Goal: Transaction & Acquisition: Book appointment/travel/reservation

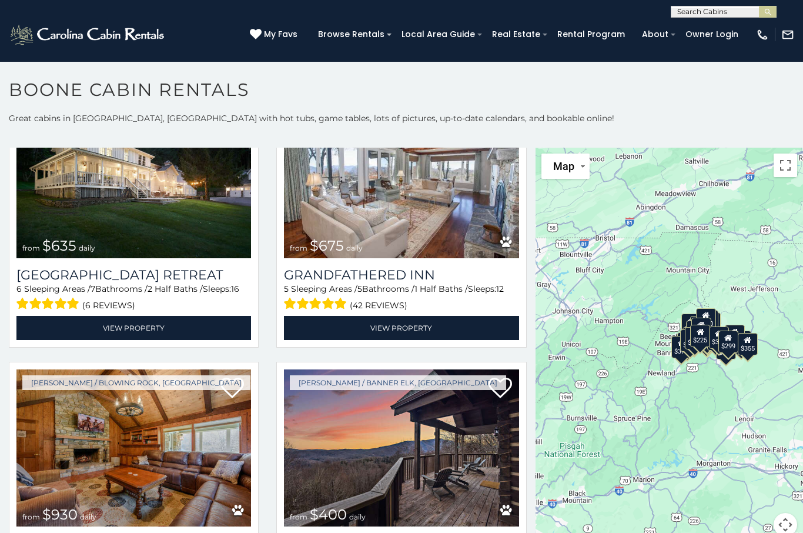
scroll to position [887, 0]
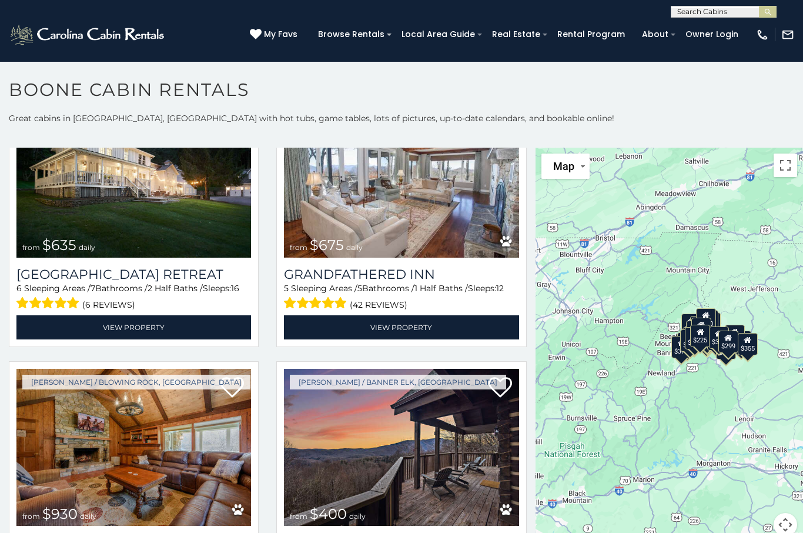
click at [36, 448] on img at bounding box center [133, 448] width 235 height 158
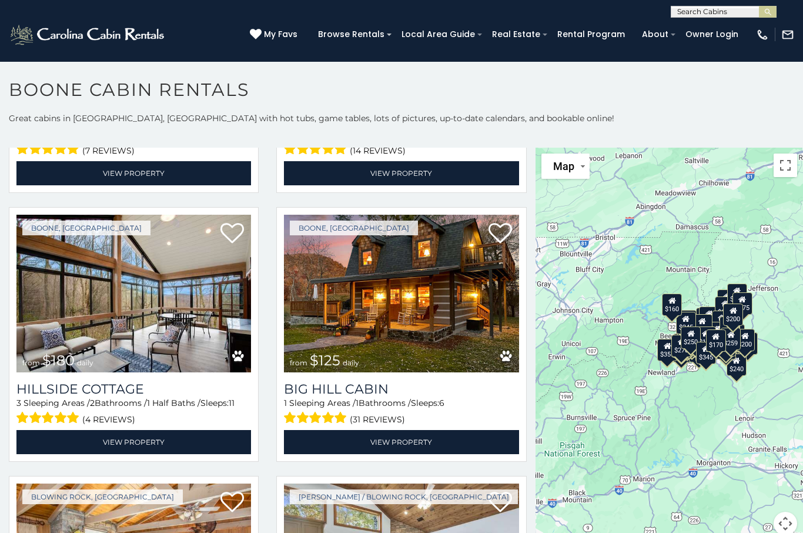
scroll to position [9096, 0]
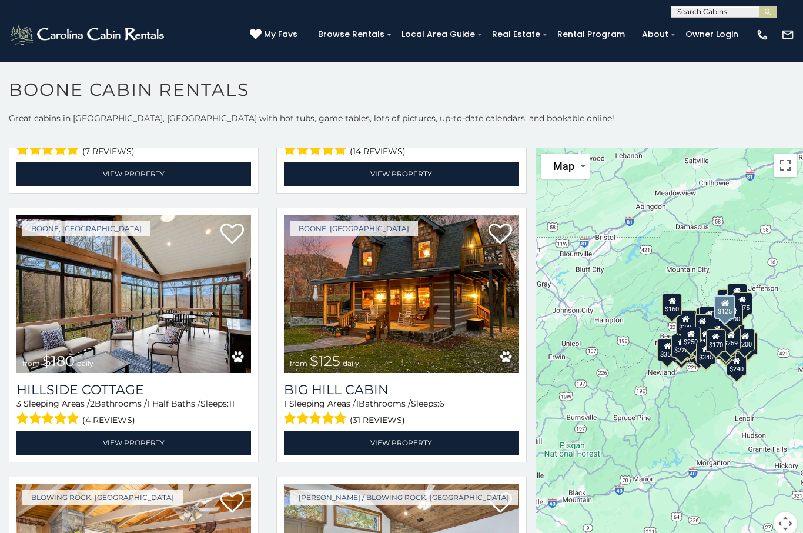
click at [336, 354] on img at bounding box center [401, 294] width 235 height 158
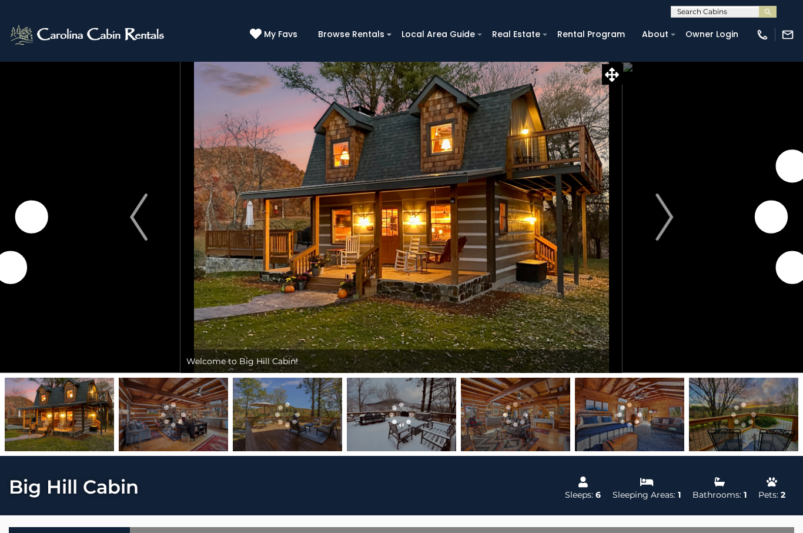
click at [666, 234] on img "Next" at bounding box center [665, 216] width 18 height 47
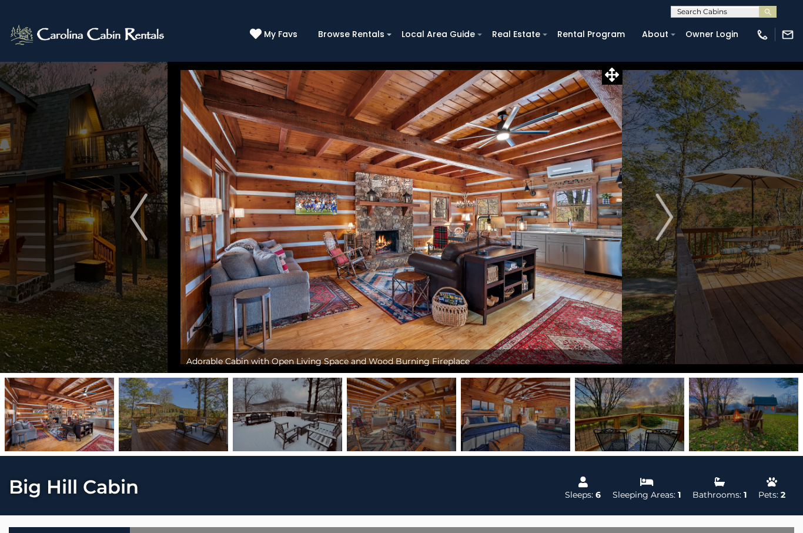
click at [660, 228] on img "Next" at bounding box center [665, 216] width 18 height 47
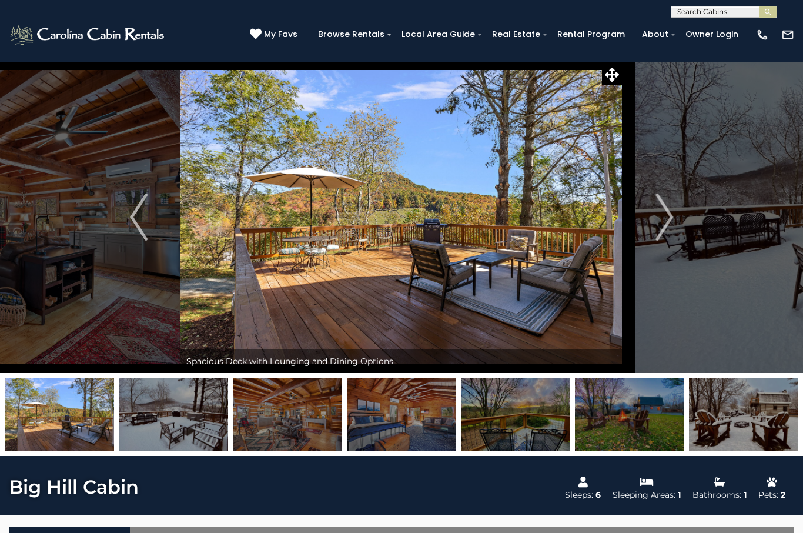
click at [660, 235] on img "Next" at bounding box center [665, 216] width 18 height 47
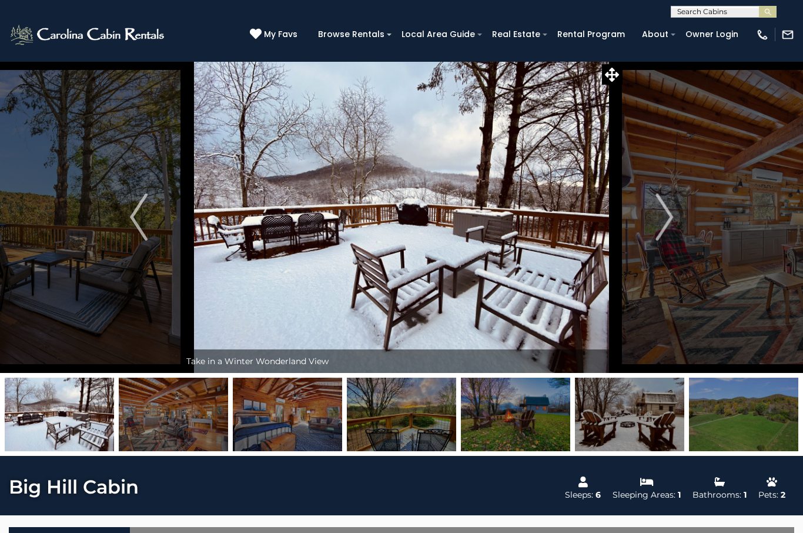
click at [661, 232] on img "Next" at bounding box center [665, 216] width 18 height 47
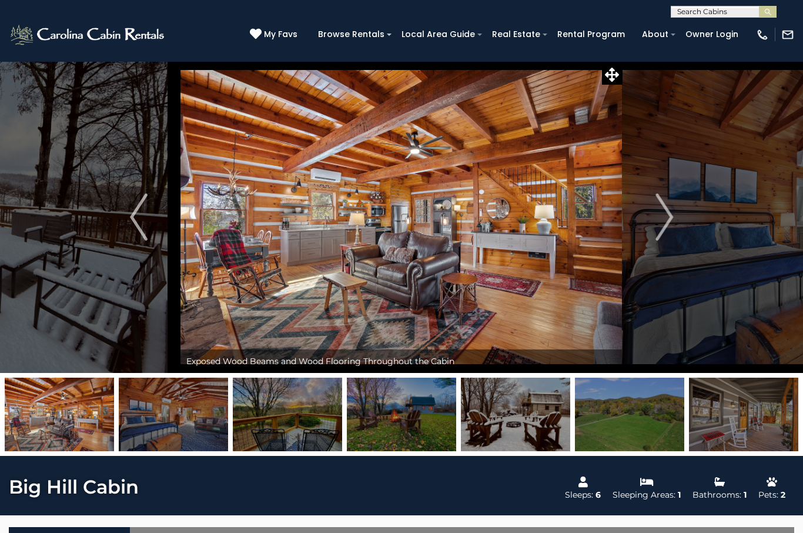
click at [664, 239] on img "Next" at bounding box center [665, 216] width 18 height 47
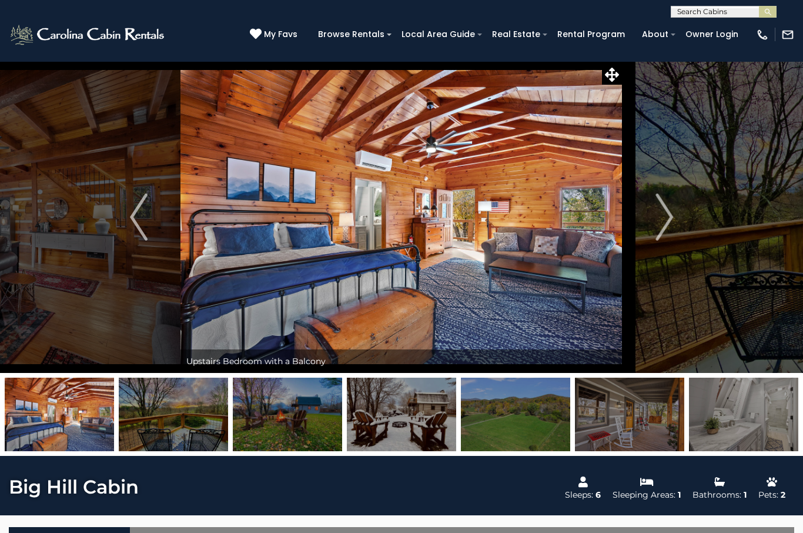
click at [664, 237] on img "Next" at bounding box center [665, 216] width 18 height 47
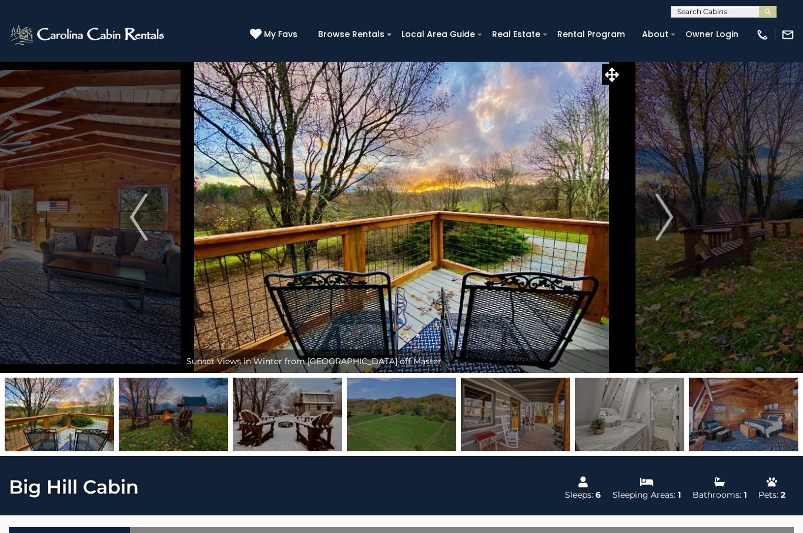
click at [664, 238] on img "Next" at bounding box center [665, 216] width 18 height 47
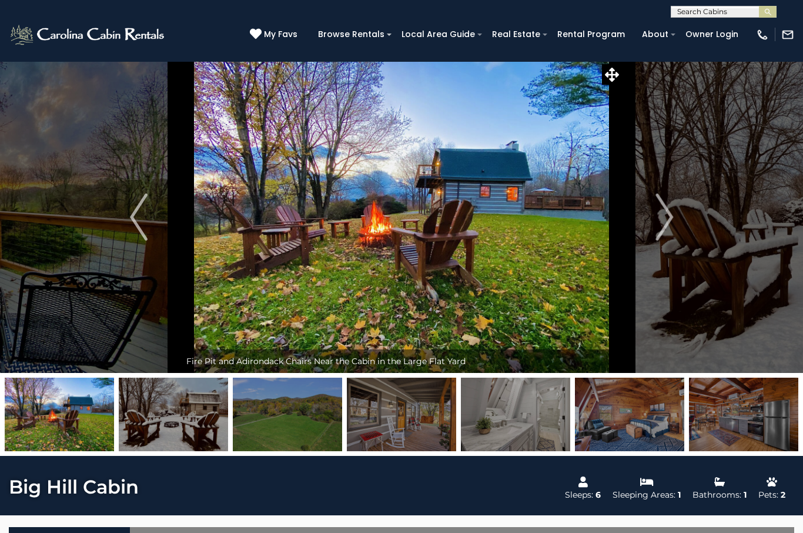
click at [667, 240] on img "Next" at bounding box center [665, 216] width 18 height 47
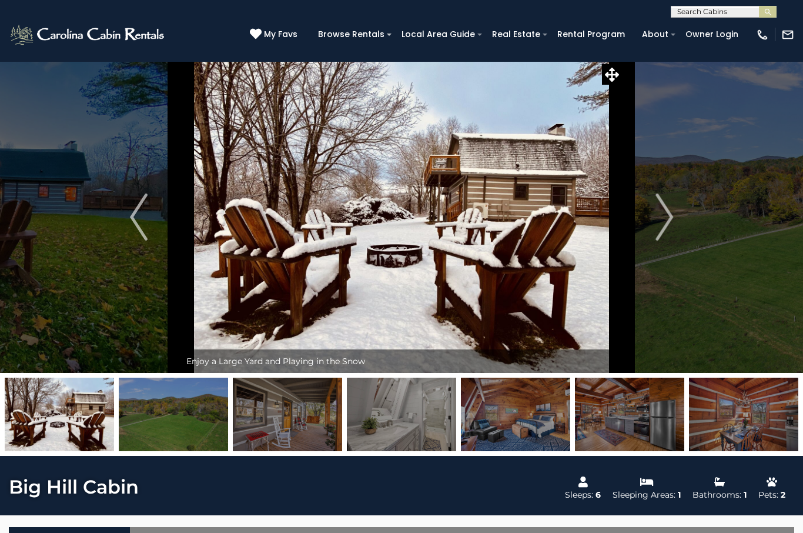
click at [666, 237] on img "Next" at bounding box center [665, 216] width 18 height 47
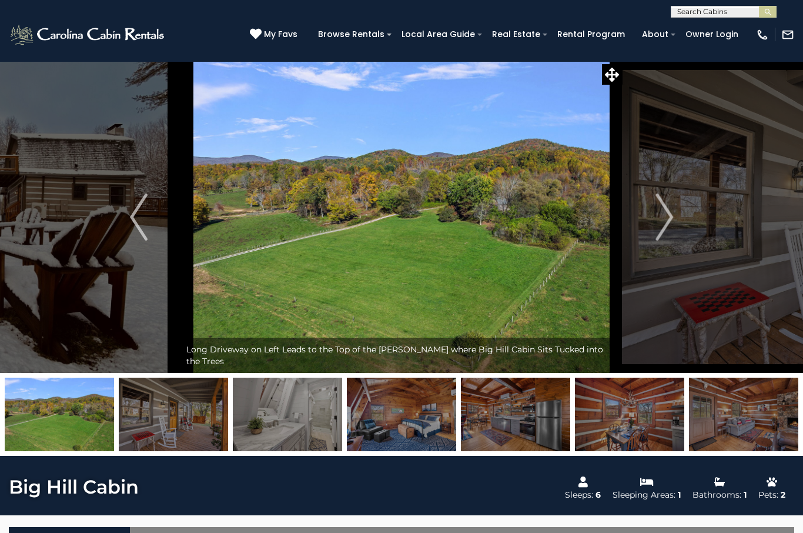
click at [664, 240] on img "Next" at bounding box center [665, 216] width 18 height 47
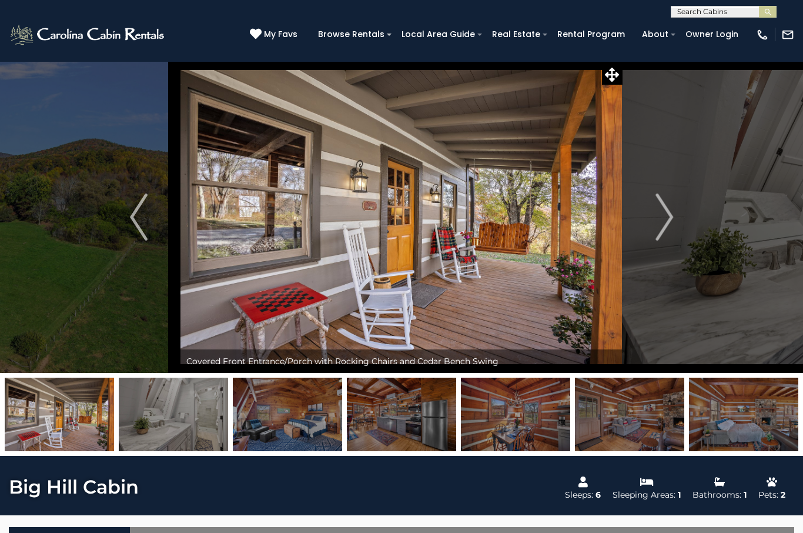
click at [665, 243] on button "Next" at bounding box center [664, 217] width 83 height 312
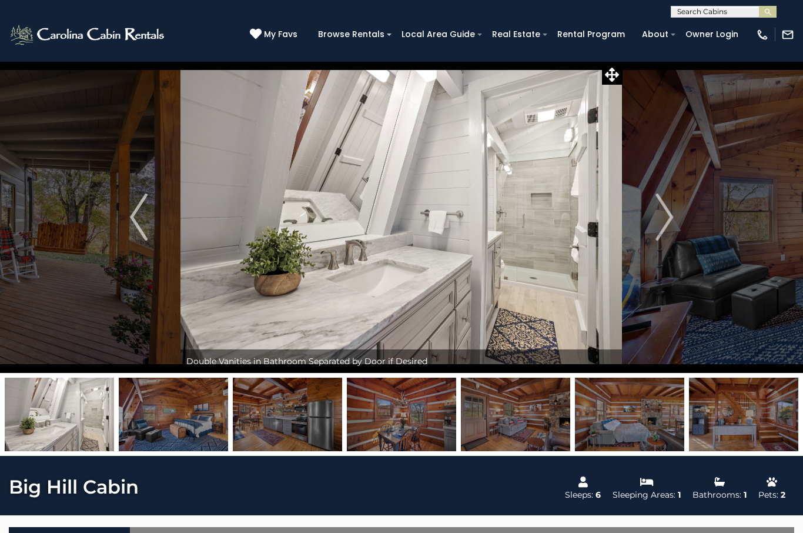
click at [664, 238] on img "Next" at bounding box center [665, 216] width 18 height 47
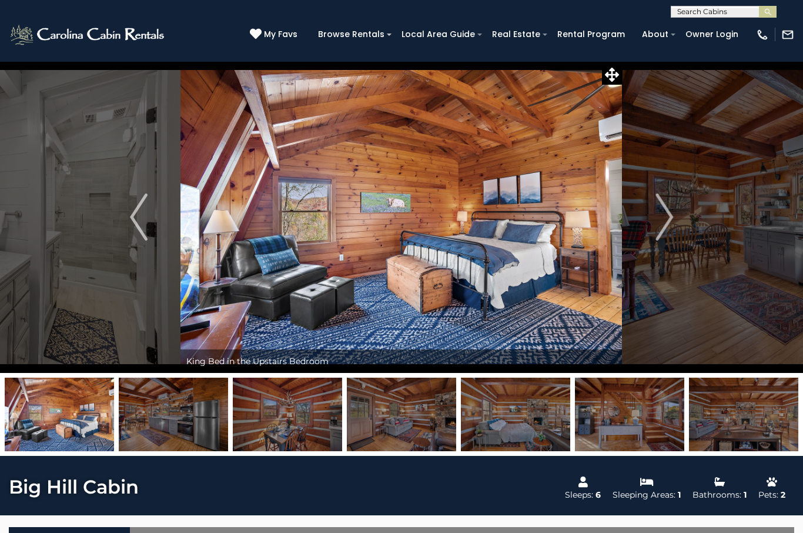
click at [663, 240] on img "Next" at bounding box center [665, 216] width 18 height 47
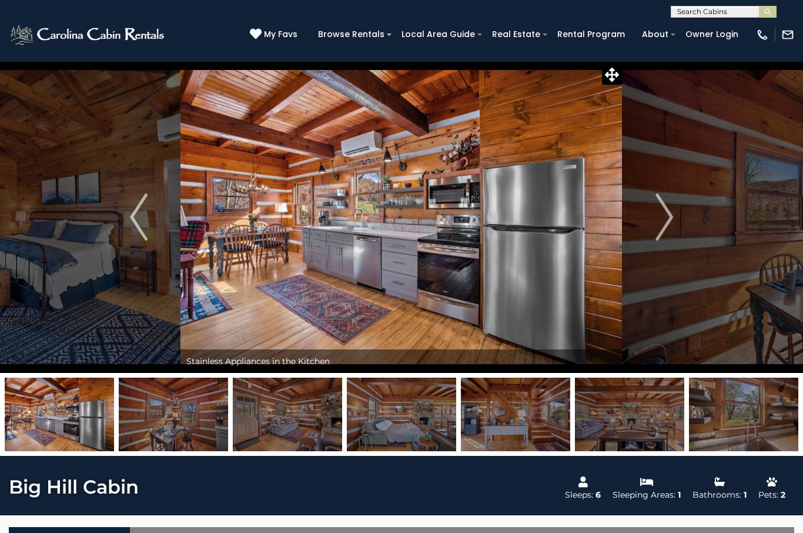
click at [662, 239] on img "Next" at bounding box center [665, 216] width 18 height 47
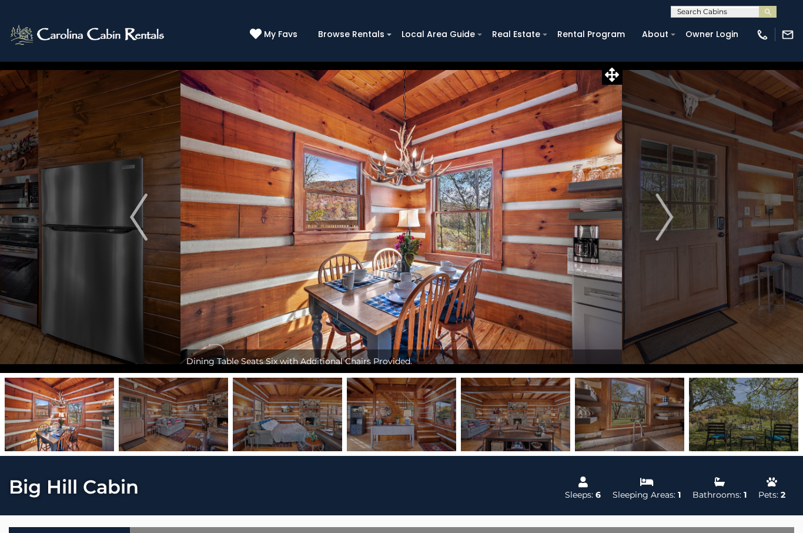
click at [666, 240] on img "Next" at bounding box center [665, 216] width 18 height 47
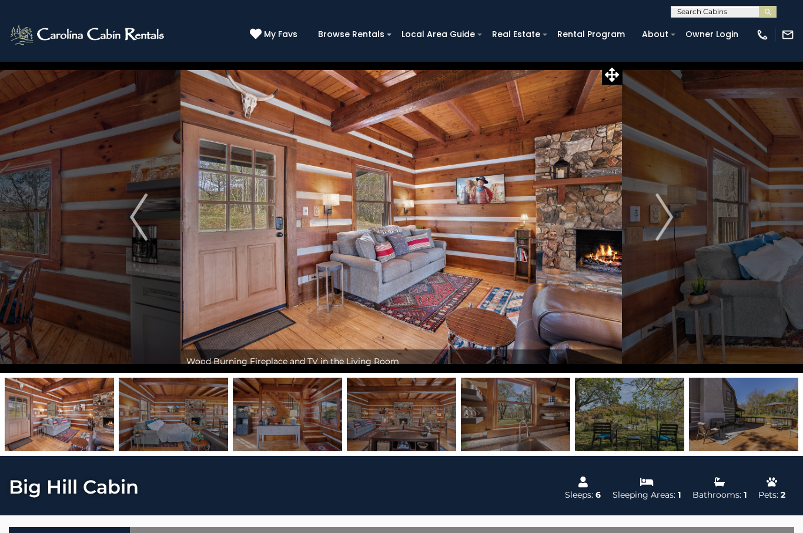
click at [666, 242] on button "Next" at bounding box center [664, 217] width 83 height 312
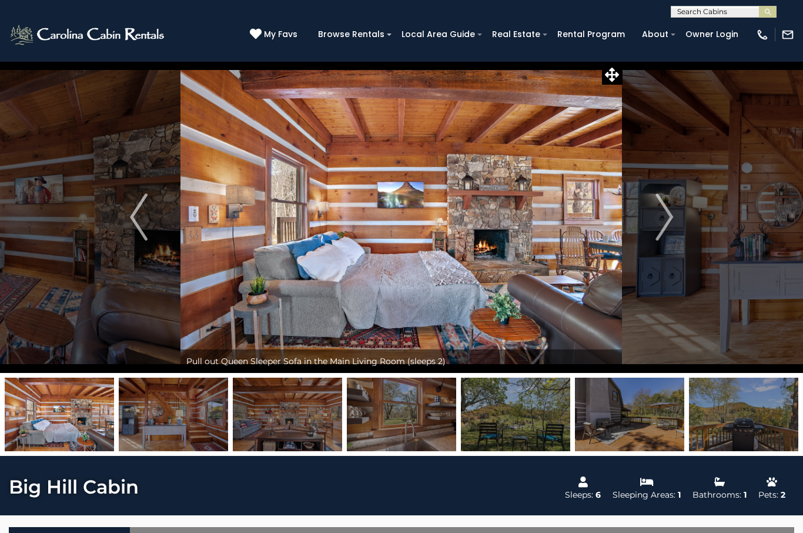
click at [668, 240] on button "Next" at bounding box center [664, 217] width 83 height 312
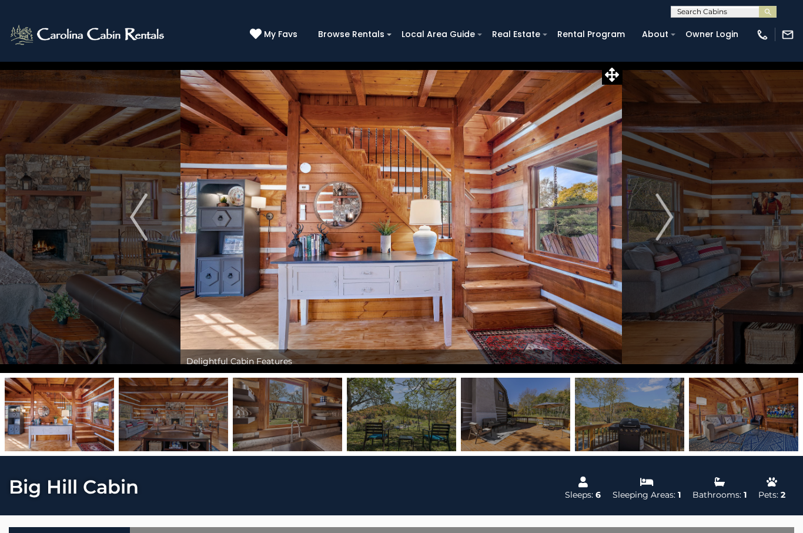
click at [666, 242] on button "Next" at bounding box center [664, 217] width 83 height 312
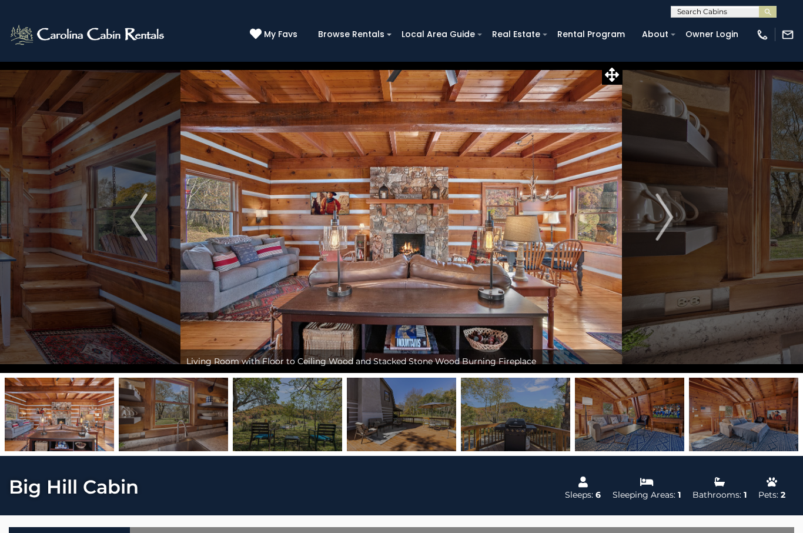
click at [666, 241] on button "Next" at bounding box center [664, 217] width 83 height 312
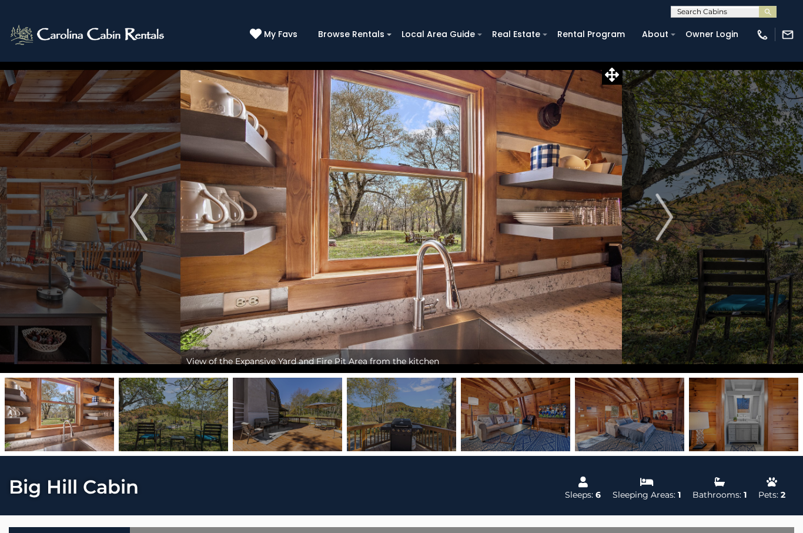
click at [667, 242] on button "Next" at bounding box center [664, 217] width 83 height 312
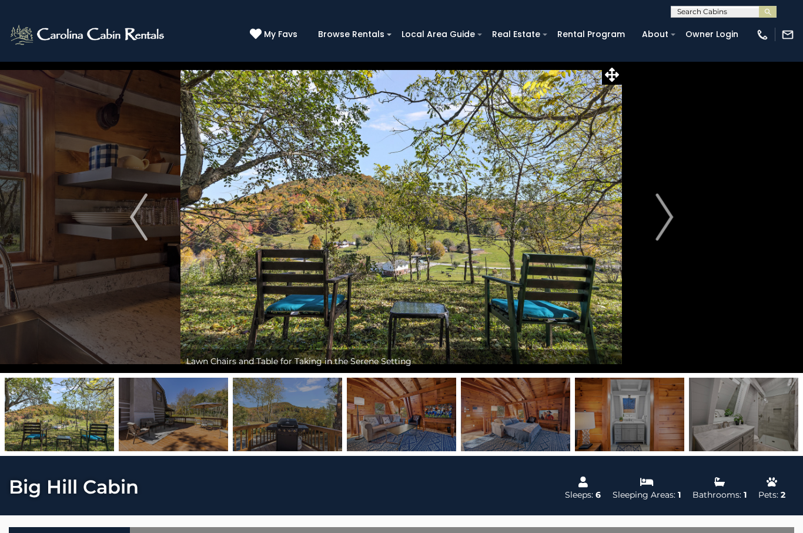
click at [663, 235] on img "Next" at bounding box center [665, 216] width 18 height 47
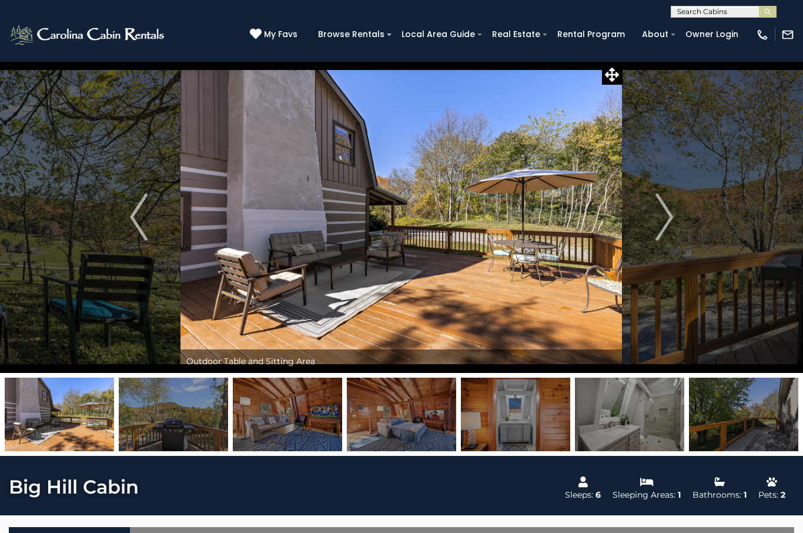
click at [667, 235] on img "Next" at bounding box center [665, 216] width 18 height 47
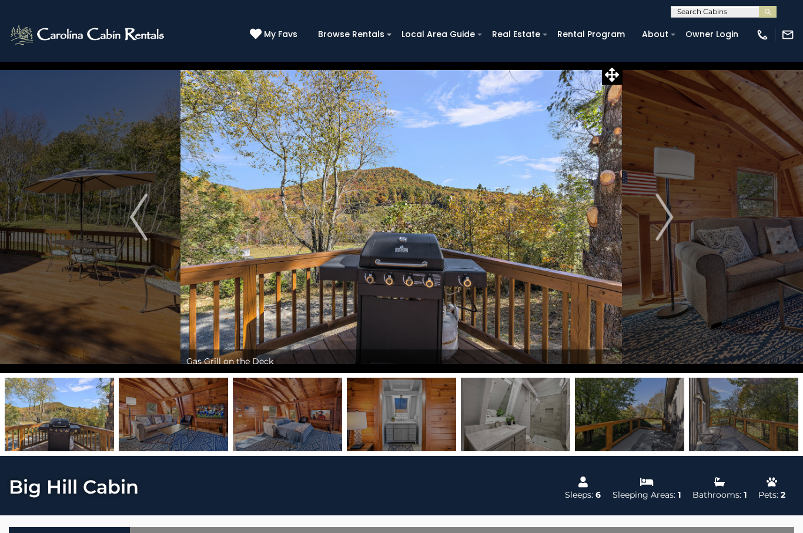
click at [668, 239] on img "Next" at bounding box center [665, 216] width 18 height 47
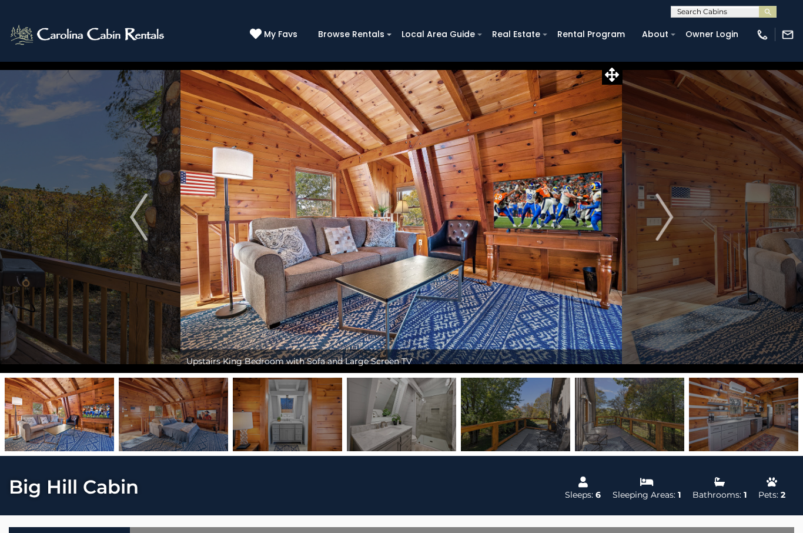
click at [664, 235] on img "Next" at bounding box center [665, 216] width 18 height 47
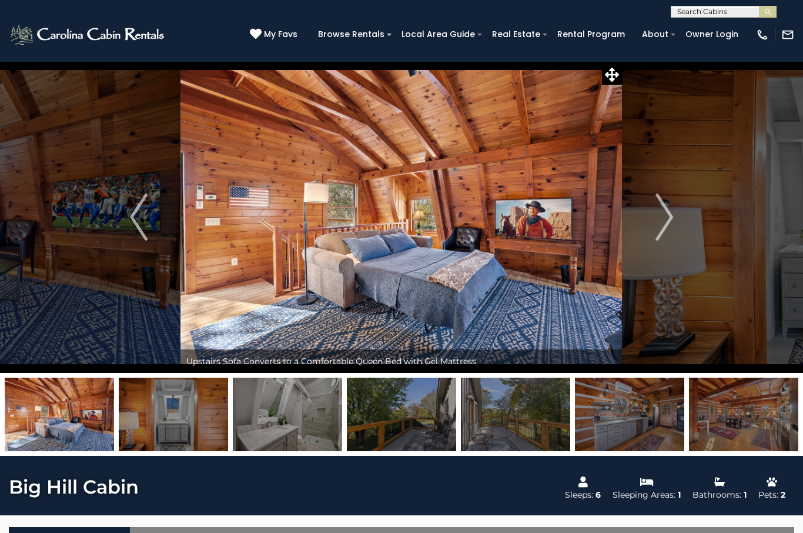
click at [664, 215] on img "Next" at bounding box center [665, 216] width 18 height 47
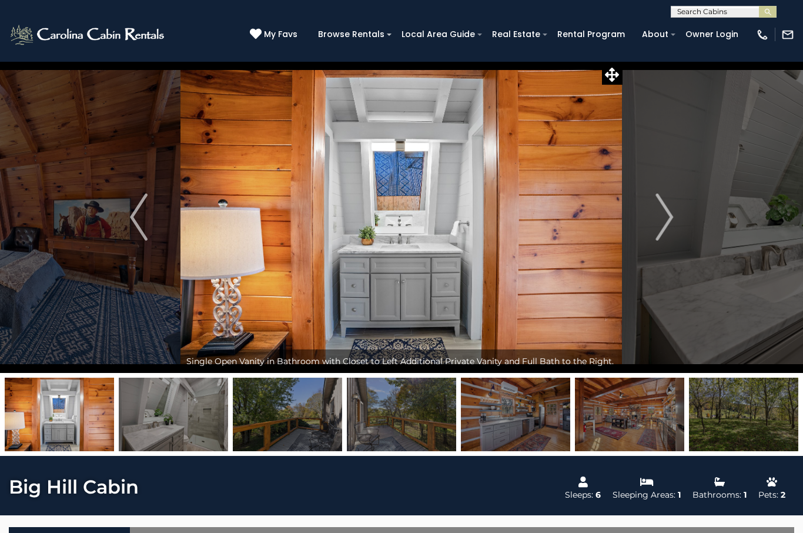
click at [661, 225] on img "Next" at bounding box center [665, 216] width 18 height 47
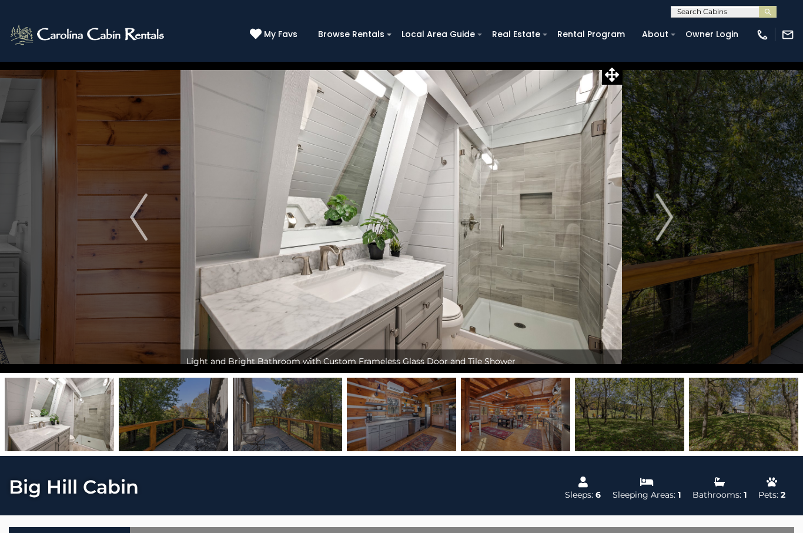
click at [659, 210] on img "Next" at bounding box center [665, 216] width 18 height 47
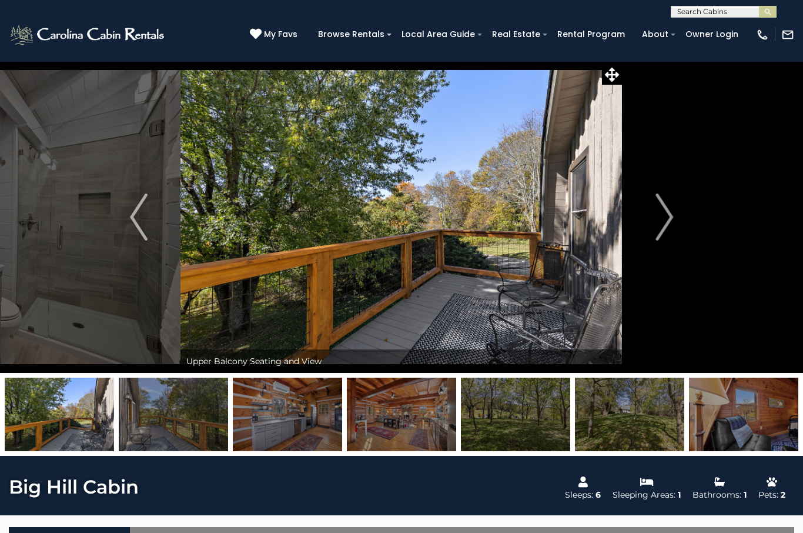
click at [669, 231] on img "Next" at bounding box center [665, 216] width 18 height 47
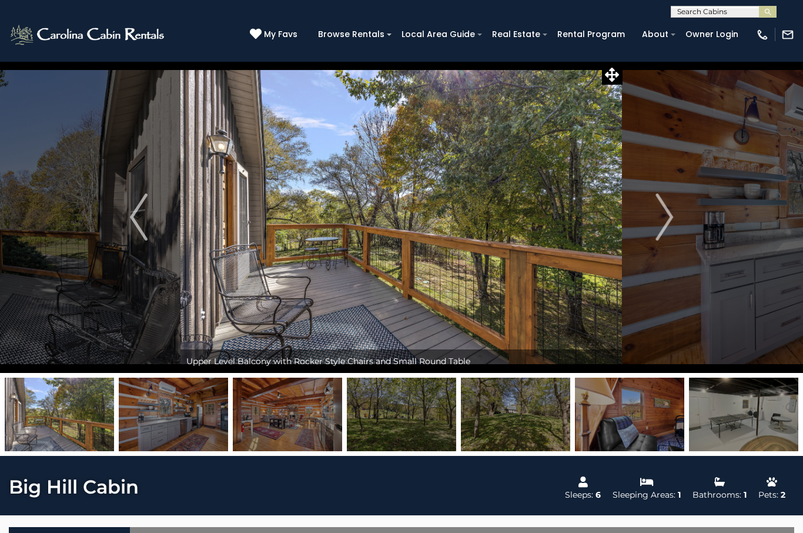
click at [663, 228] on img "Next" at bounding box center [665, 216] width 18 height 47
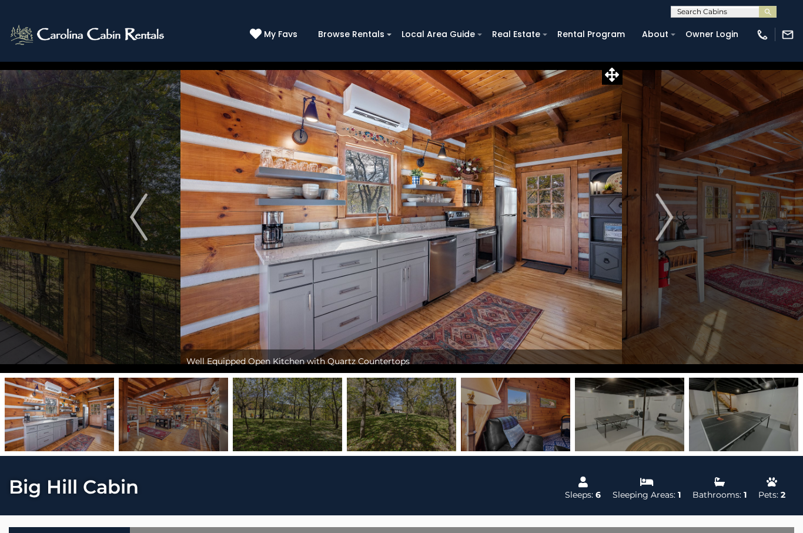
click at [664, 226] on img "Next" at bounding box center [665, 216] width 18 height 47
